Goal: Information Seeking & Learning: Learn about a topic

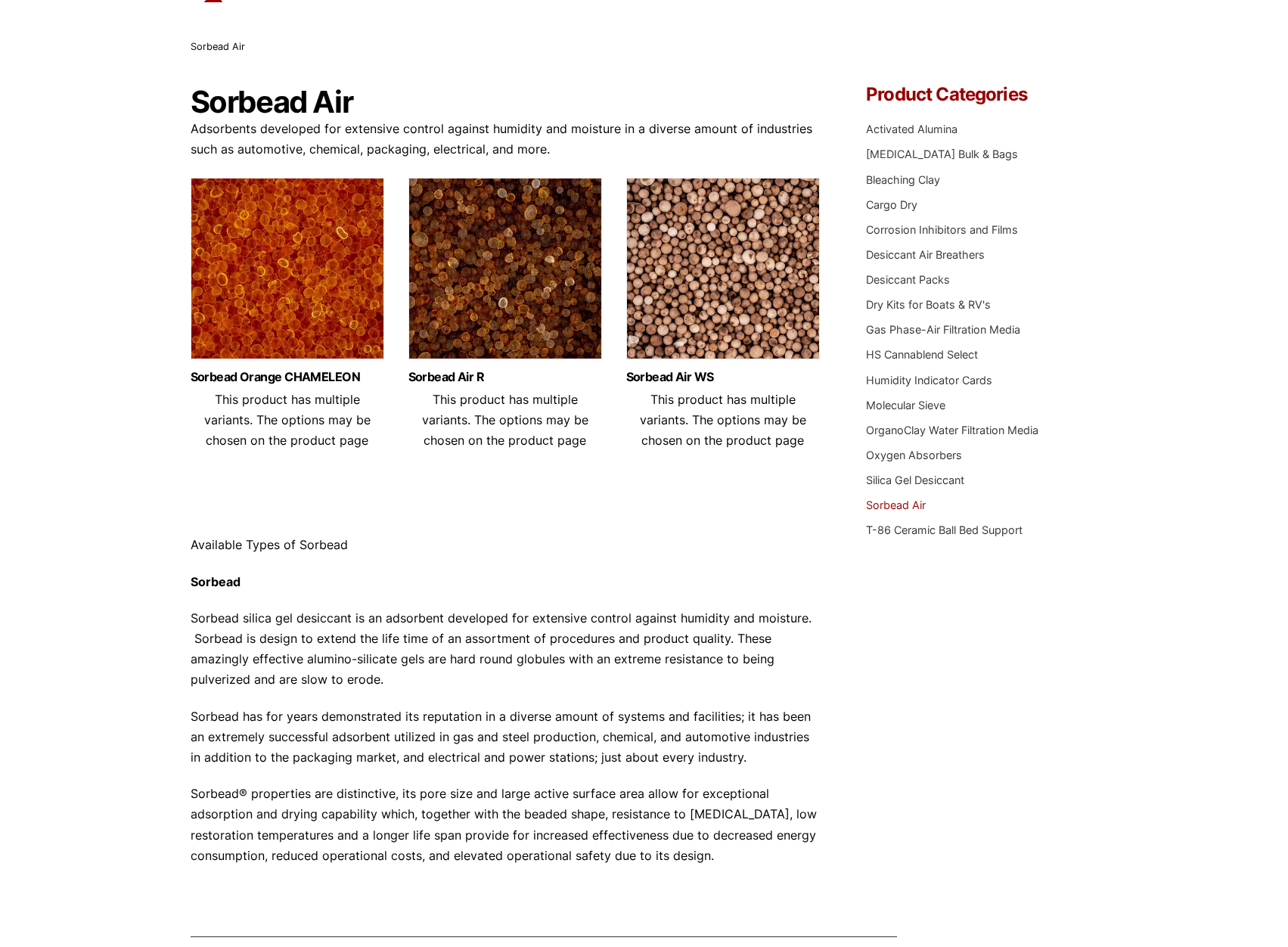
scroll to position [151, 0]
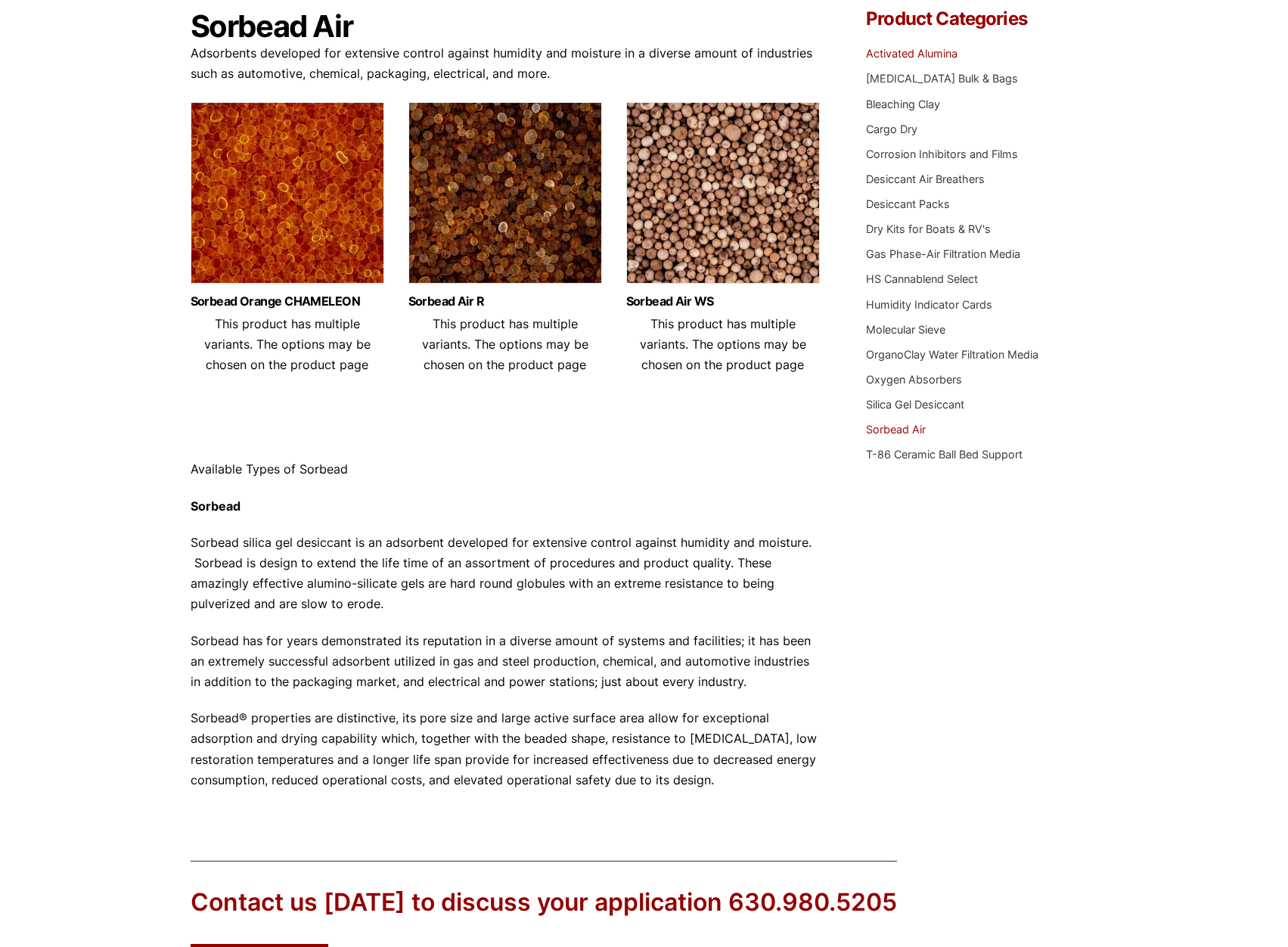
click at [923, 60] on link "Activated Alumina" at bounding box center [911, 53] width 92 height 13
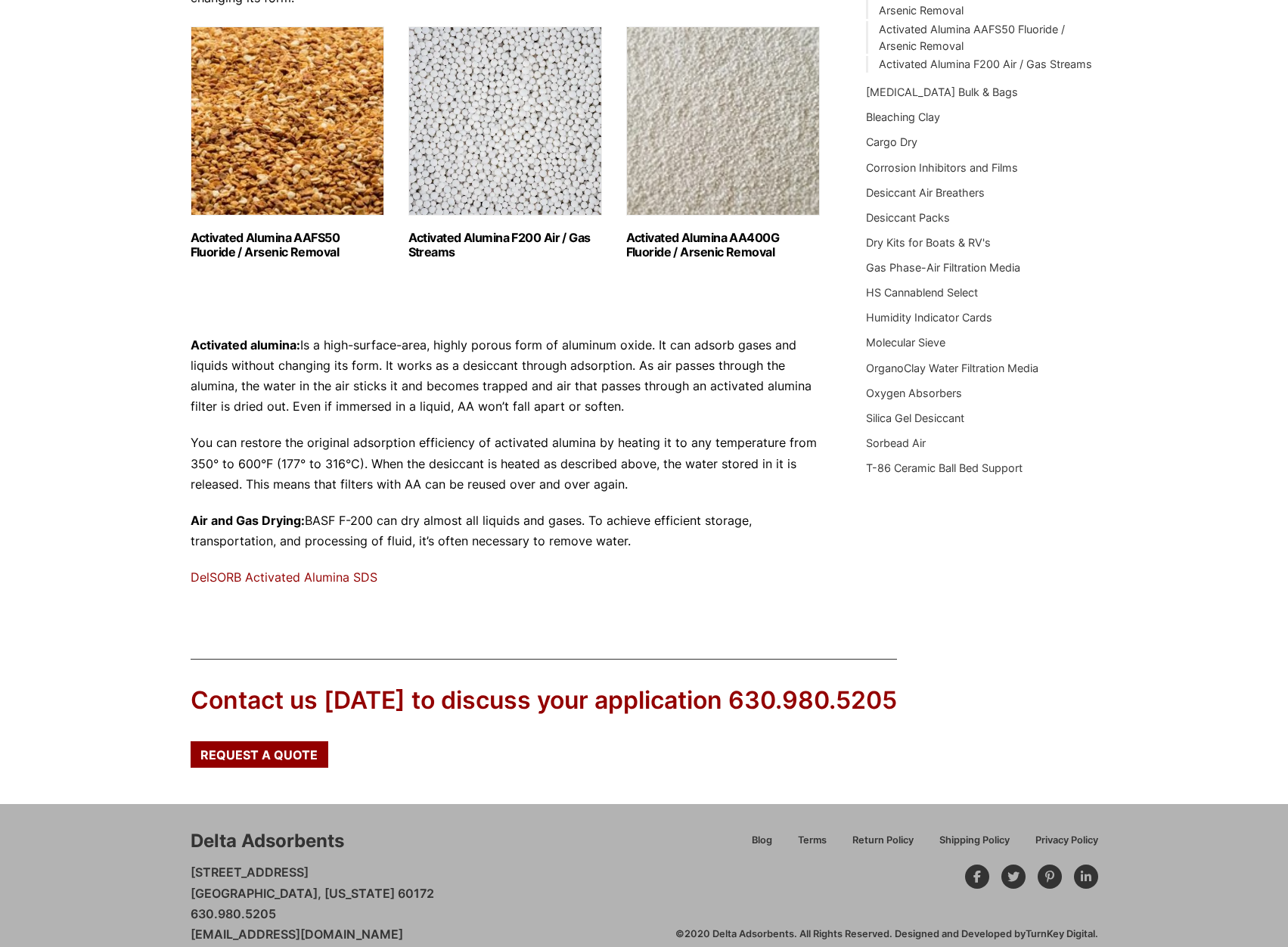
scroll to position [249, 0]
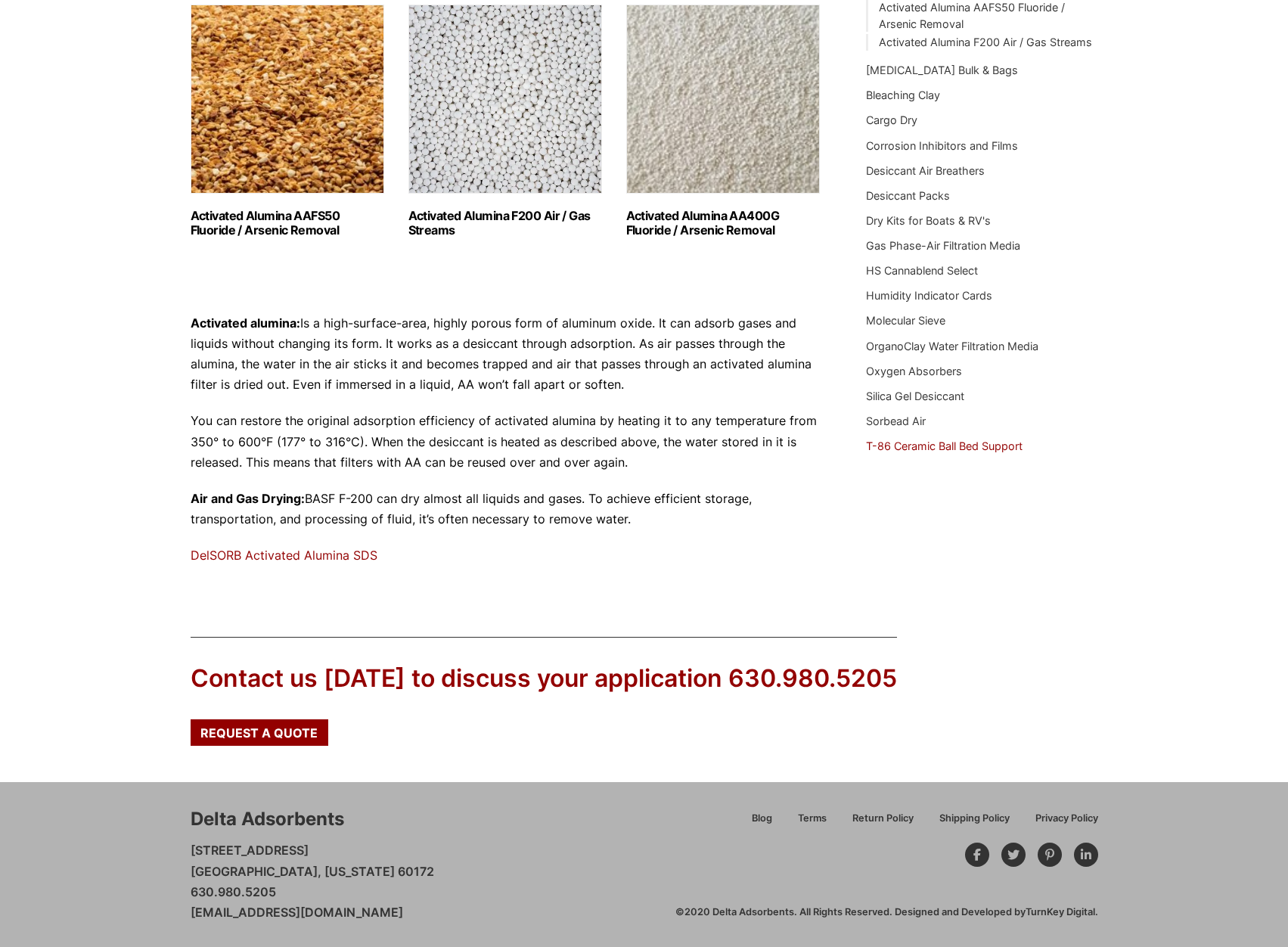
click at [912, 447] on link "T-86 Ceramic Ball Bed Support" at bounding box center [944, 446] width 157 height 13
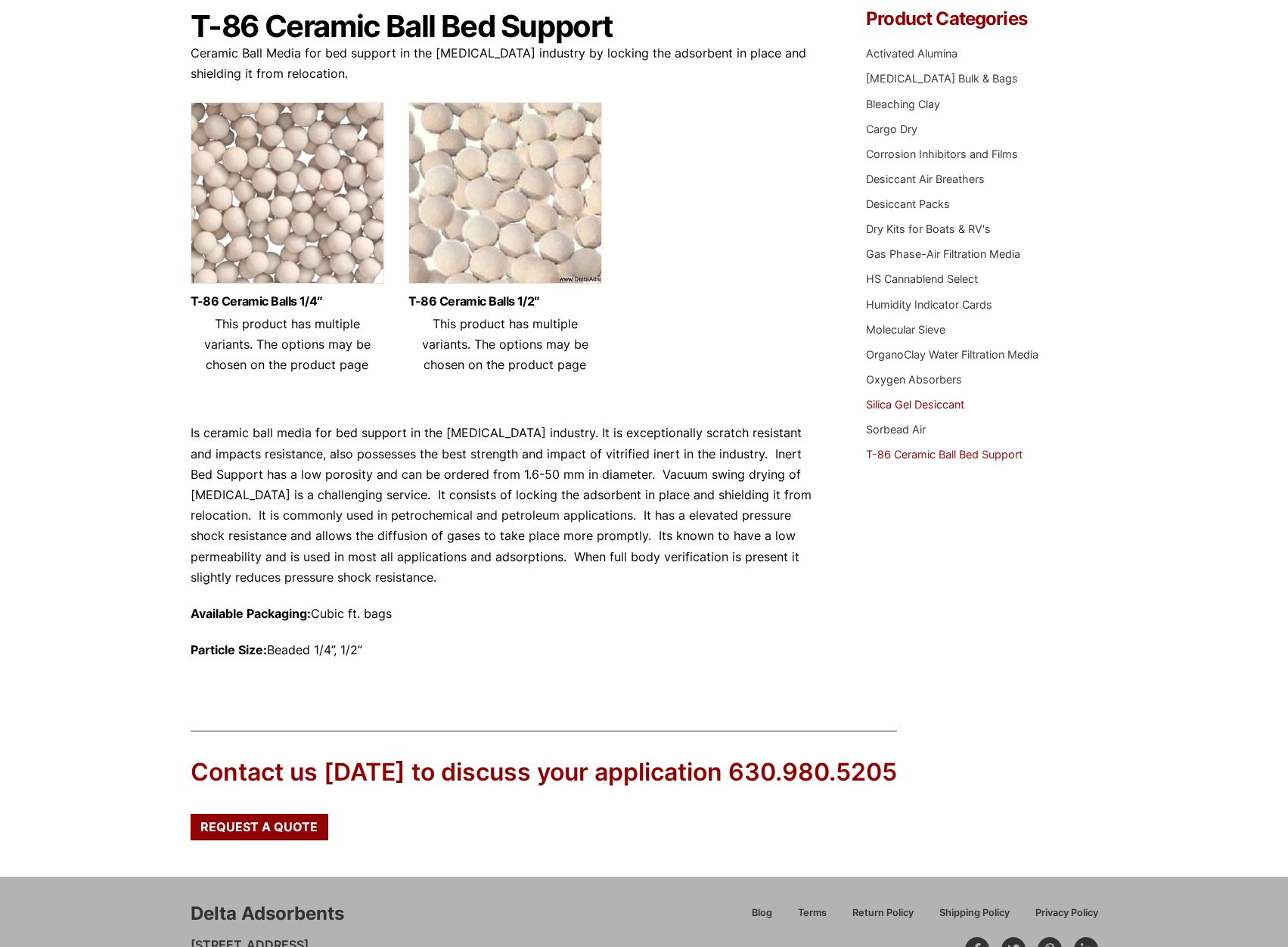
click at [924, 406] on link "Silica Gel Desiccant" at bounding box center [915, 404] width 98 height 13
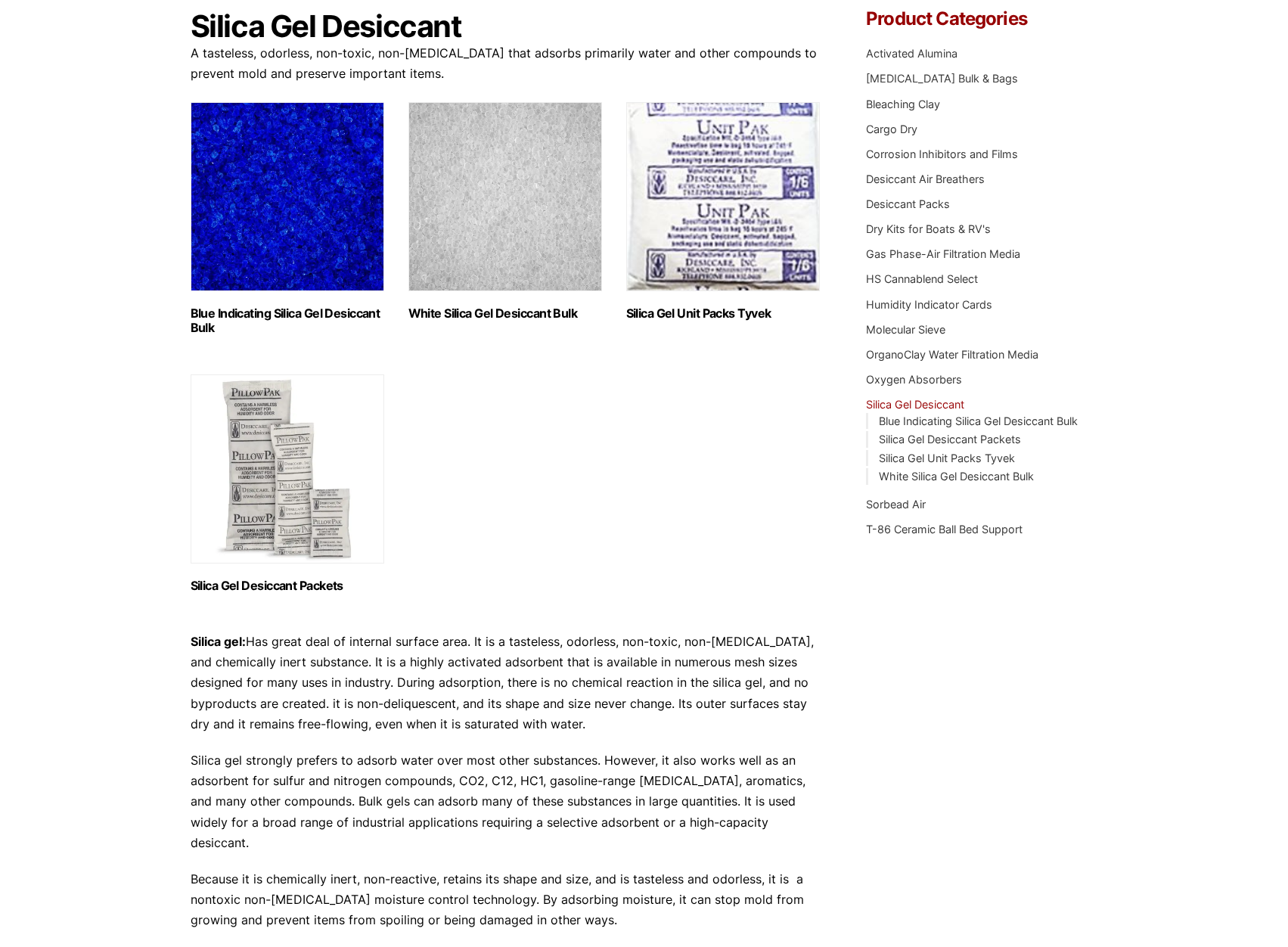
scroll to position [151, 0]
